Goal: Information Seeking & Learning: Learn about a topic

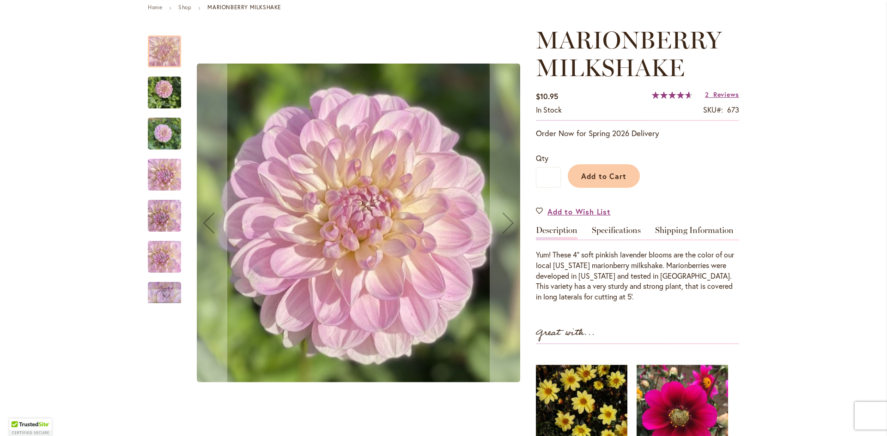
scroll to position [139, 0]
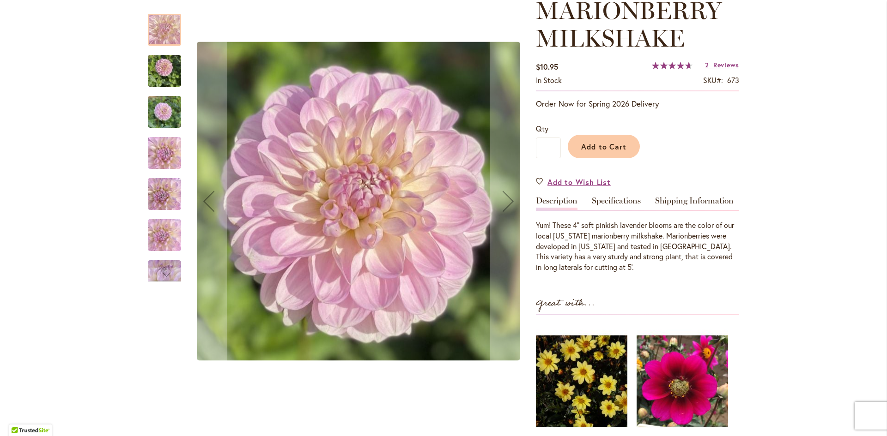
click at [170, 115] on img "MARIONBERRY MILKSHAKE" at bounding box center [164, 112] width 33 height 44
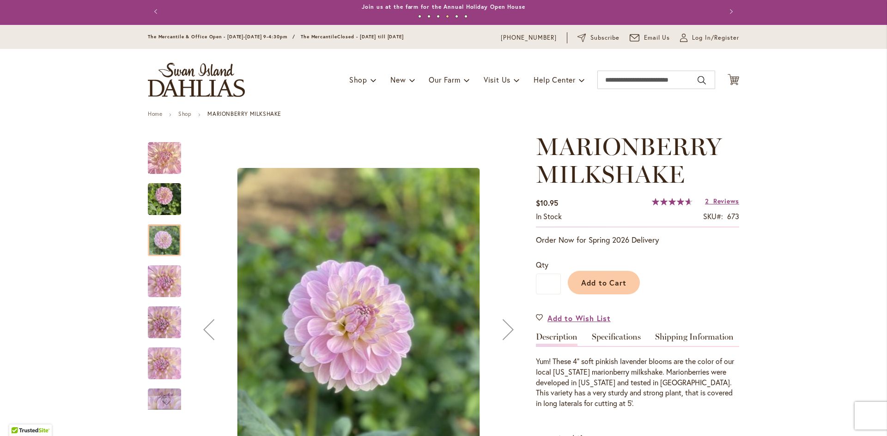
scroll to position [0, 0]
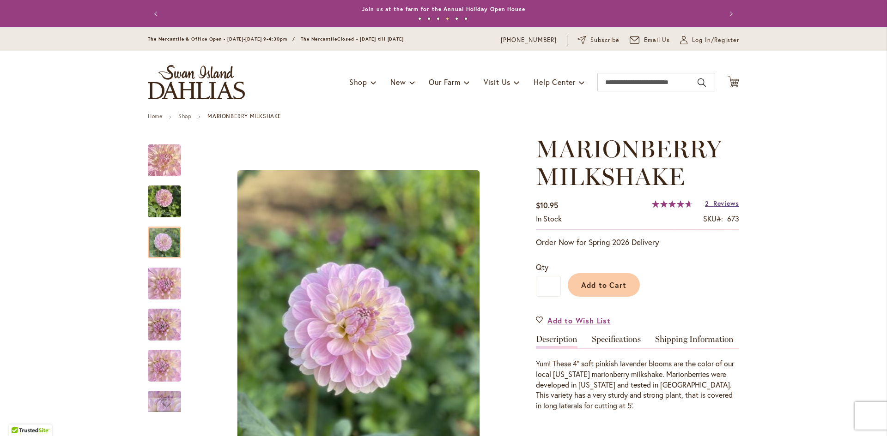
click at [719, 202] on span "Reviews" at bounding box center [726, 203] width 26 height 9
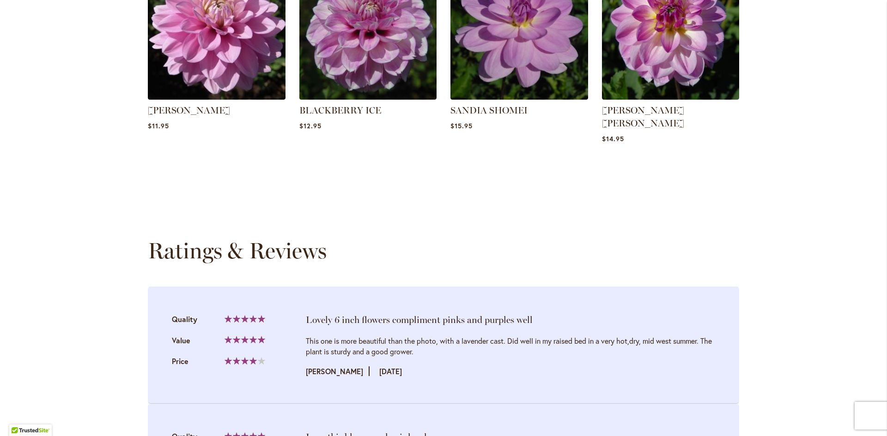
scroll to position [972, 0]
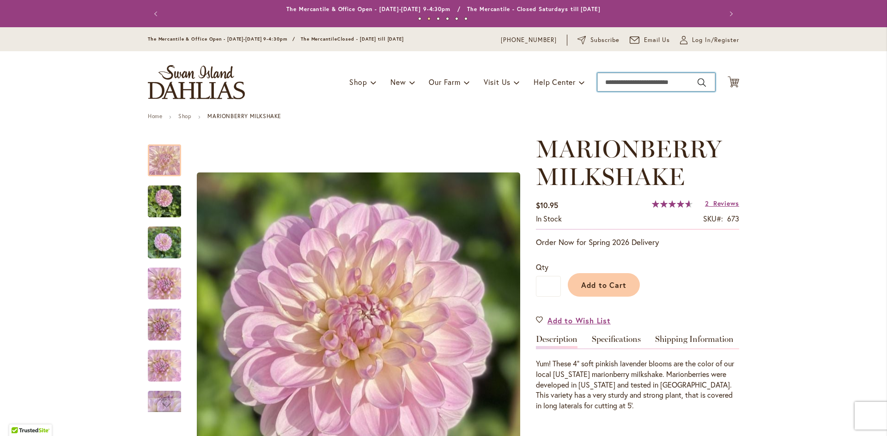
click at [650, 84] on input "Search" at bounding box center [656, 82] width 118 height 18
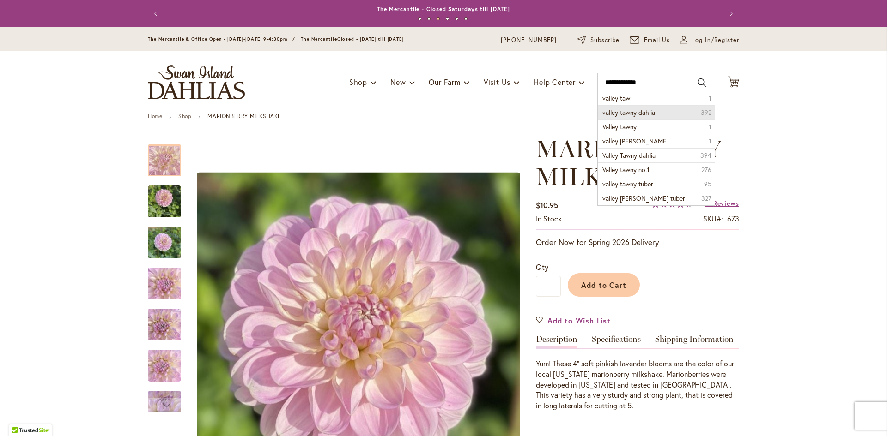
click at [637, 114] on span "valley tawny dahlia" at bounding box center [628, 112] width 53 height 9
type input "**********"
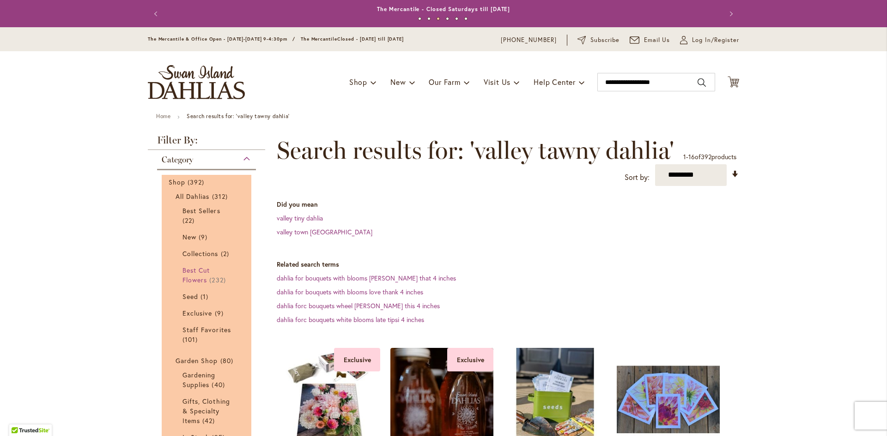
click at [197, 278] on span "Best Cut Flowers" at bounding box center [195, 275] width 27 height 18
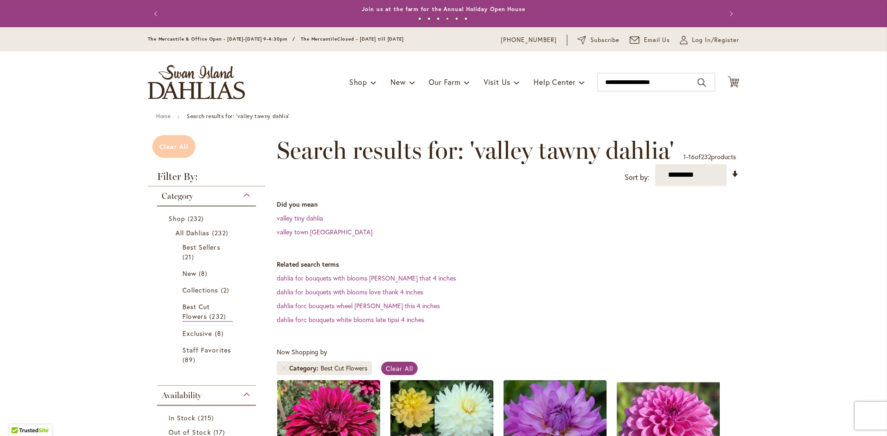
click at [169, 145] on span "Clear All" at bounding box center [173, 146] width 29 height 9
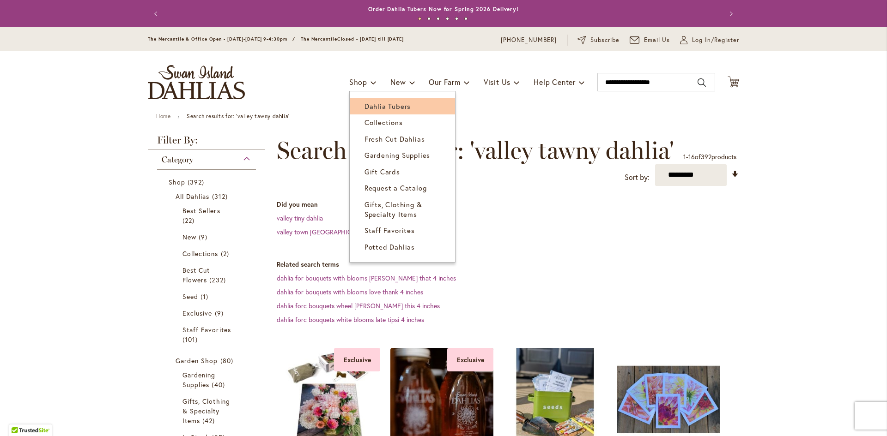
click at [372, 104] on span "Dahlia Tubers" at bounding box center [387, 106] width 46 height 9
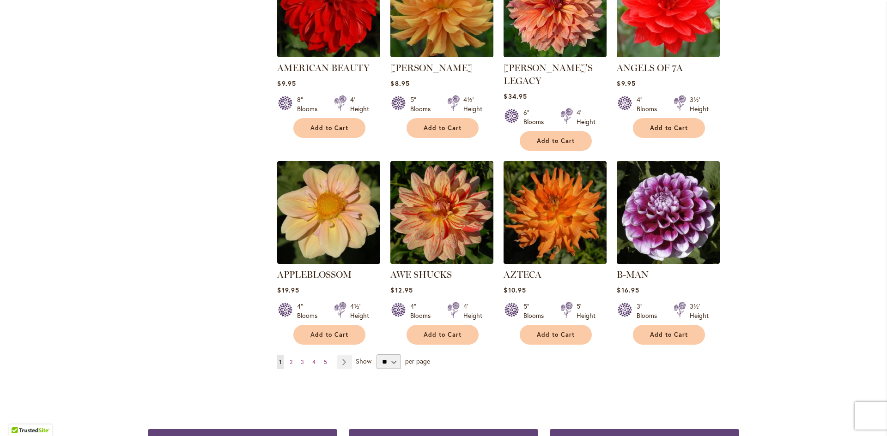
scroll to position [693, 0]
